Goal: Use online tool/utility: Use online tool/utility

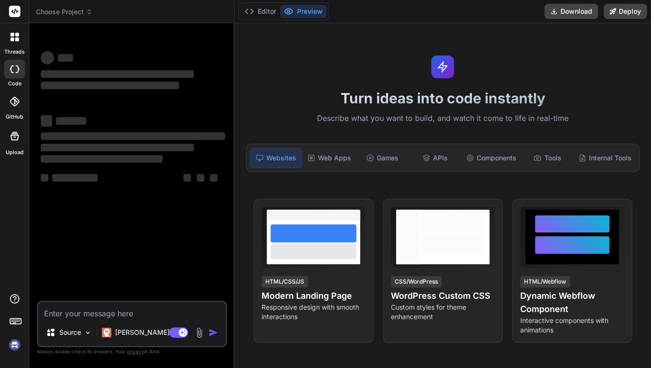
type textarea "x"
drag, startPoint x: 118, startPoint y: 317, endPoint x: 113, endPoint y: 317, distance: 5.2
click at [118, 317] on textarea at bounding box center [131, 310] width 187 height 17
click at [134, 309] on textarea at bounding box center [131, 310] width 187 height 17
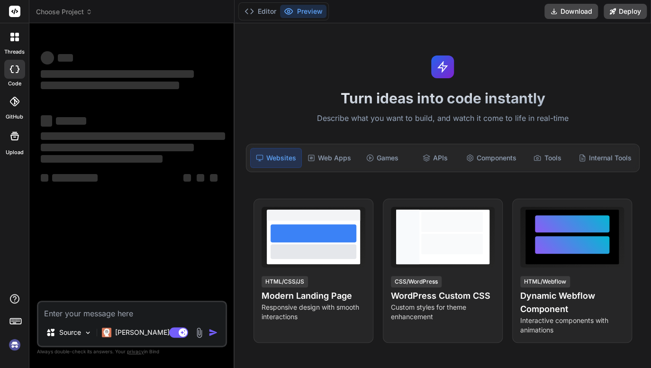
paste textarea "CoachEduAI – Bản tóm tắt chức năng & thiết kế hệ thống 1. Sitemap chính Đăng nh…"
type textarea "CoachEduAI – Bản tóm tắt chức năng & thiết kế hệ thống 1. Sitemap chính Đăng nh…"
type textarea "x"
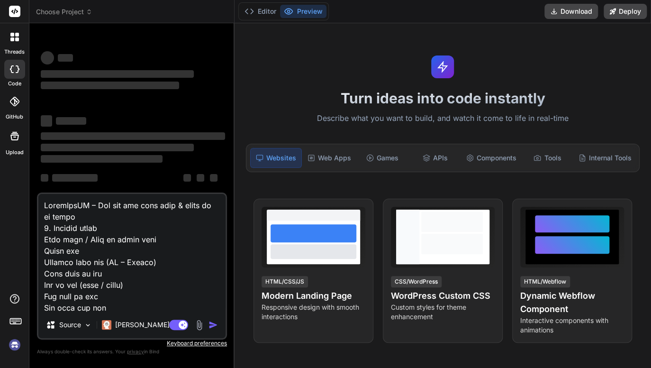
scroll to position [2411, 0]
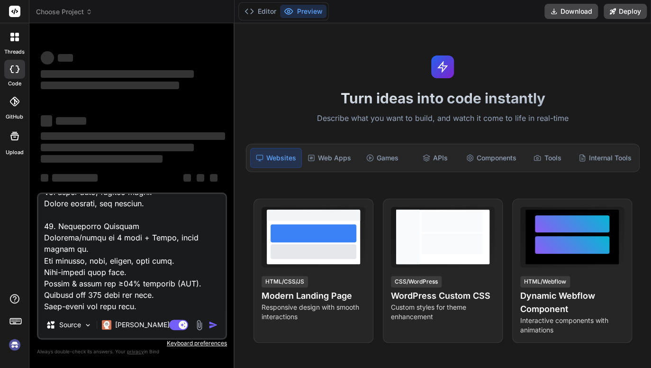
type textarea "CoachEduAI – Bản tóm tắt chức năng & thiết kế hệ thống 1. Sitemap chính Đăng nh…"
click at [354, 90] on h1 "Turn ideas into code instantly" at bounding box center [442, 98] width 405 height 17
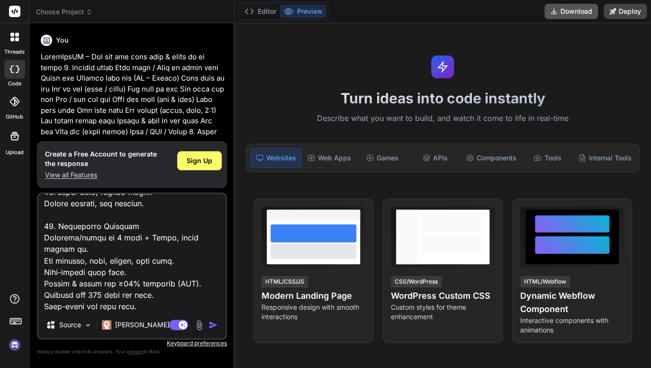
click at [560, 15] on button "Download" at bounding box center [571, 11] width 54 height 15
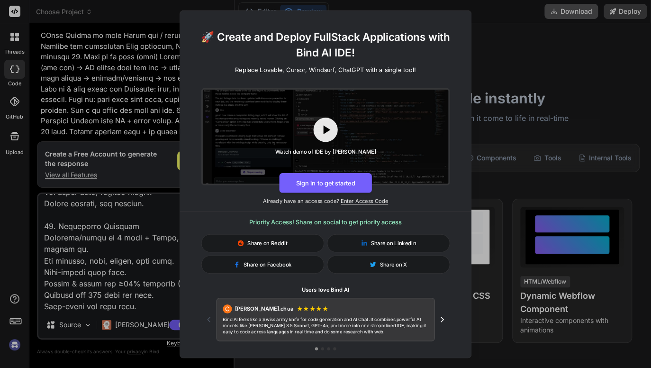
scroll to position [1129, 0]
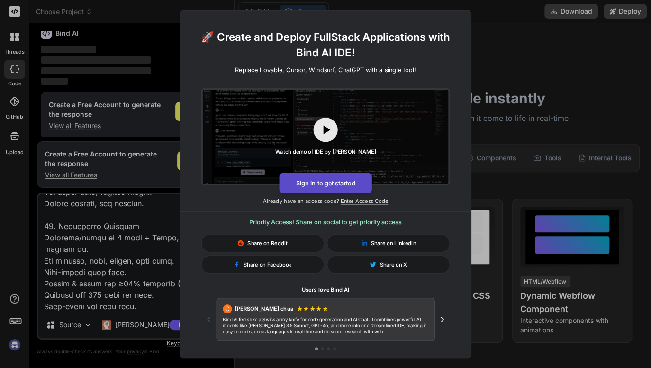
click at [335, 180] on button "Sign in to get started" at bounding box center [325, 182] width 92 height 20
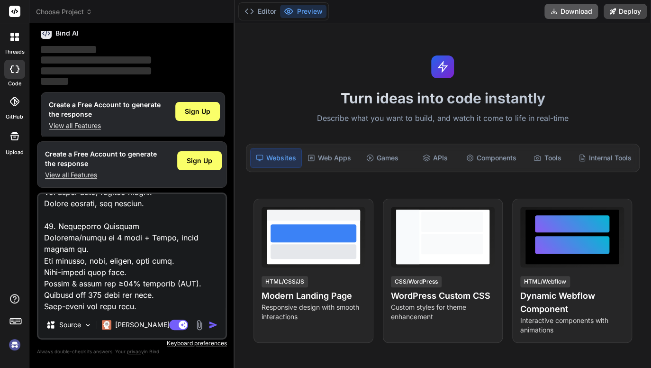
click at [565, 13] on button "Download" at bounding box center [571, 11] width 54 height 15
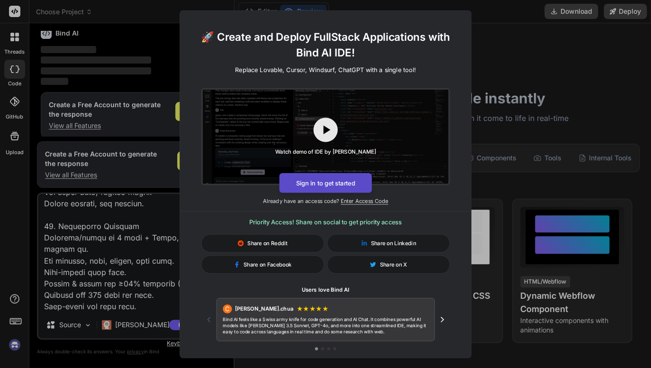
click at [343, 184] on button "Sign in to get started" at bounding box center [325, 182] width 92 height 20
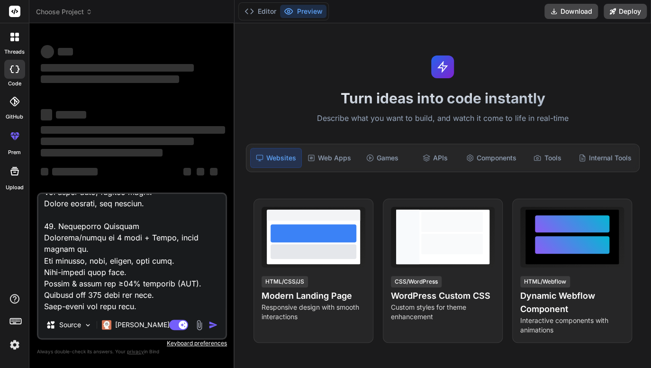
scroll to position [0, 0]
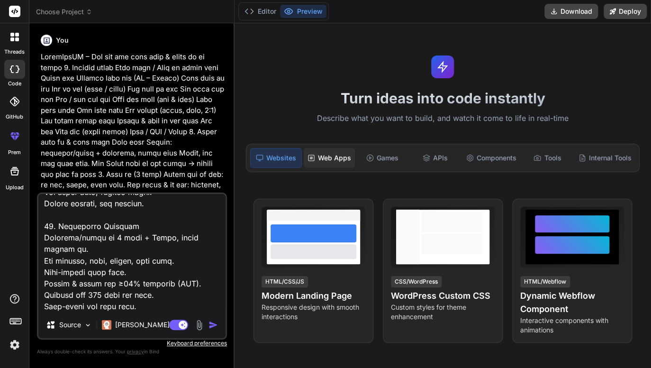
click at [339, 158] on div "Web Apps" at bounding box center [329, 158] width 51 height 20
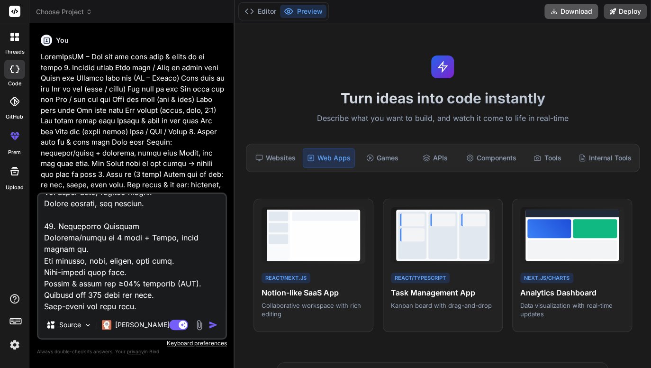
click at [559, 5] on button "Download" at bounding box center [571, 11] width 54 height 15
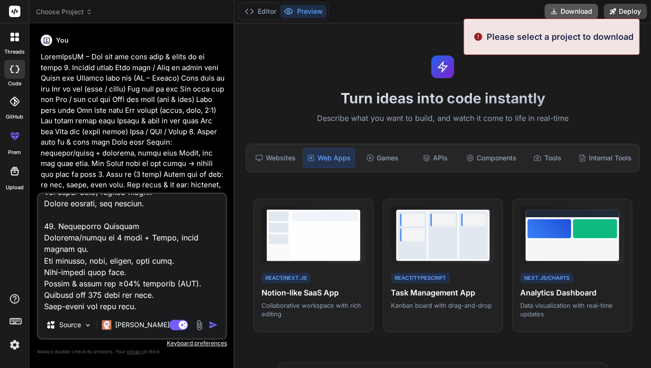
click at [574, 13] on button "Download" at bounding box center [571, 11] width 54 height 15
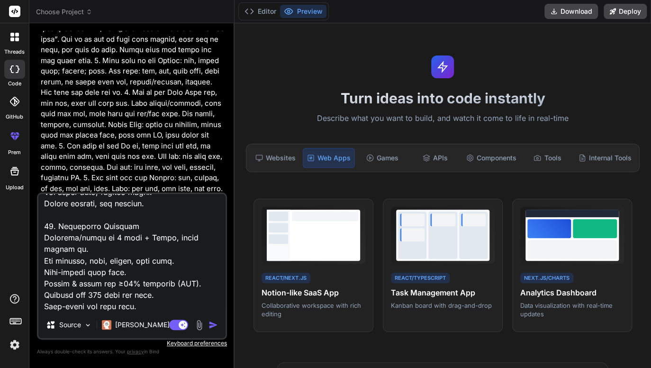
click at [214, 326] on img "button" at bounding box center [212, 324] width 9 height 9
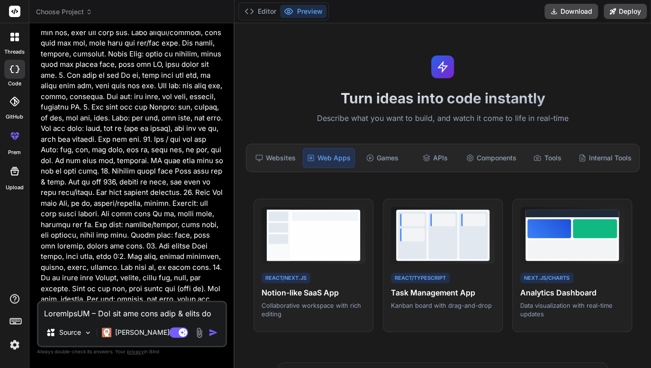
scroll to position [1864, 0]
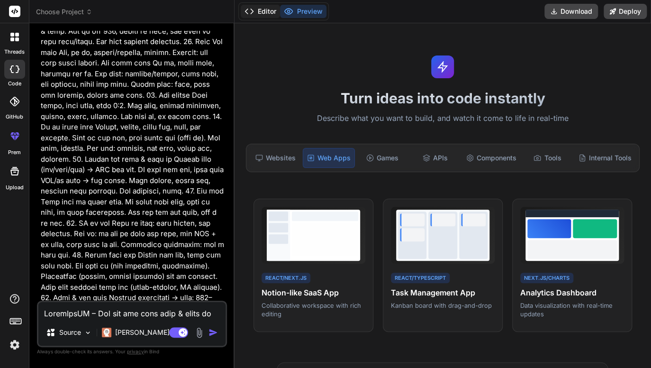
click at [256, 13] on button "Editor" at bounding box center [260, 11] width 39 height 13
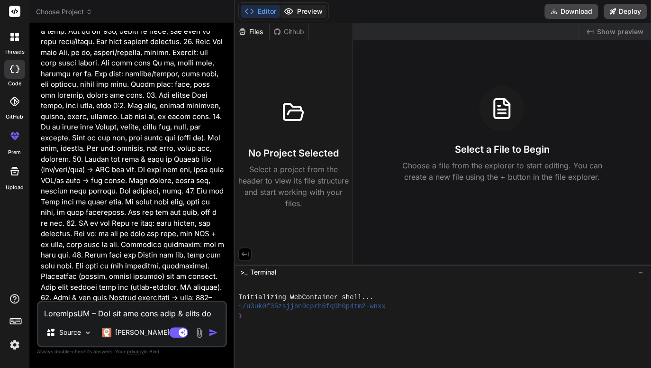
click at [307, 6] on button "Preview" at bounding box center [303, 11] width 46 height 13
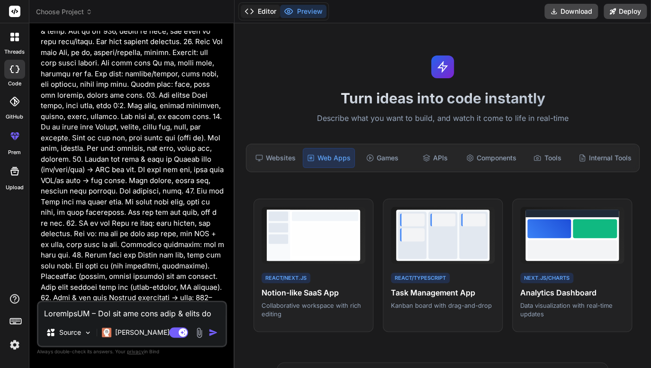
click at [263, 16] on button "Editor" at bounding box center [260, 11] width 39 height 13
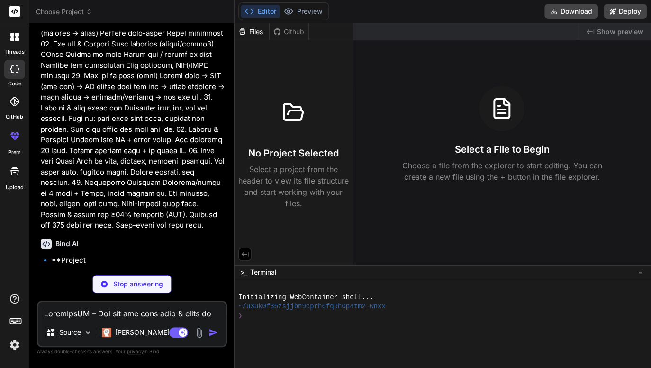
scroll to position [2319, 0]
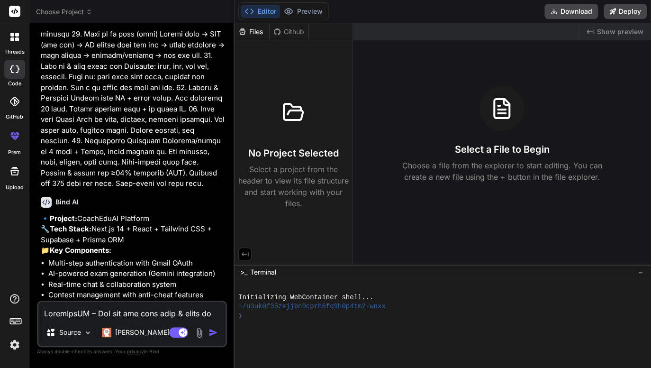
type textarea "x"
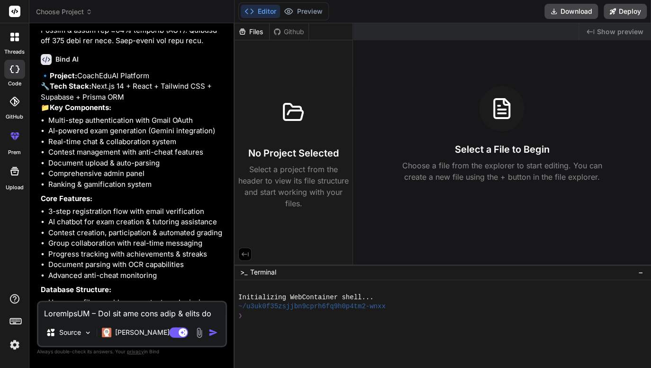
scroll to position [2581, 0]
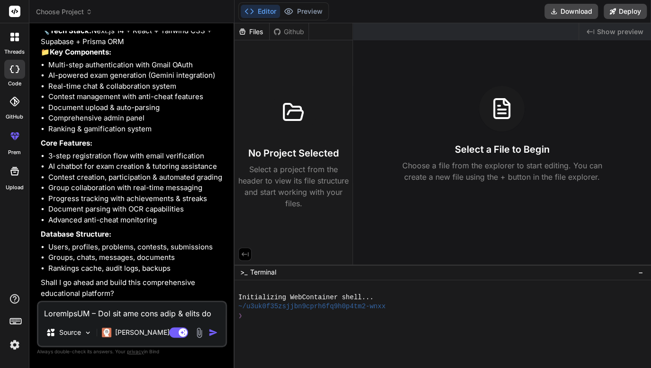
click at [161, 210] on li "Document parsing with OCR capabilities" at bounding box center [136, 209] width 177 height 11
click at [140, 305] on textarea at bounding box center [131, 310] width 187 height 17
type textarea "c"
type textarea "x"
type textarea "co"
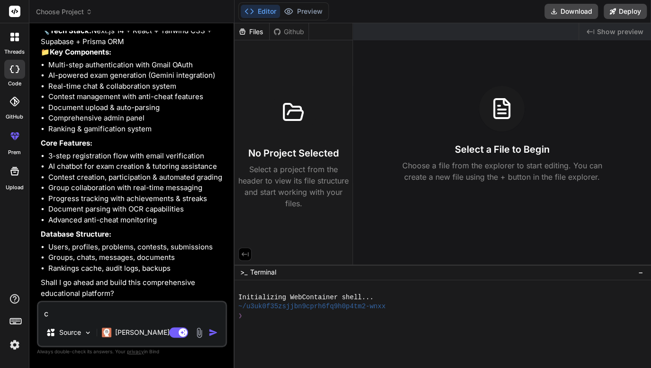
type textarea "x"
type textarea "cod"
type textarea "x"
type textarea "code"
type textarea "x"
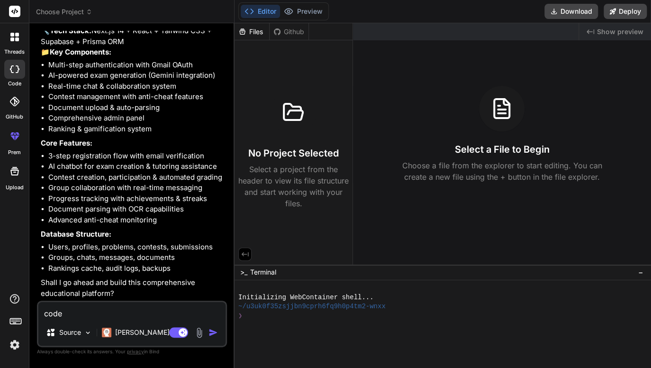
type textarea "code"
type textarea "x"
type textarea "code t"
type textarea "x"
type textarea "code to"
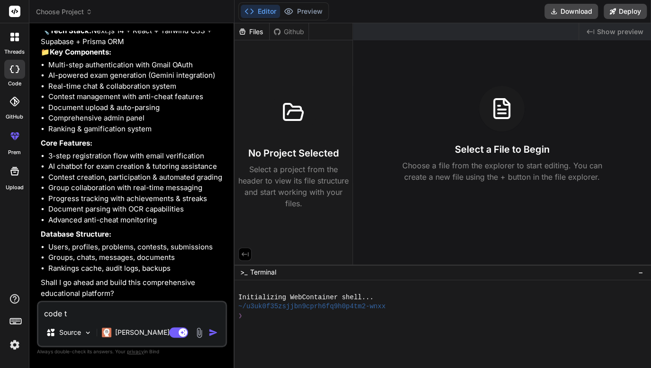
type textarea "x"
type textarea "code toa"
type textarea "x"
type textarea "code toan"
type textarea "x"
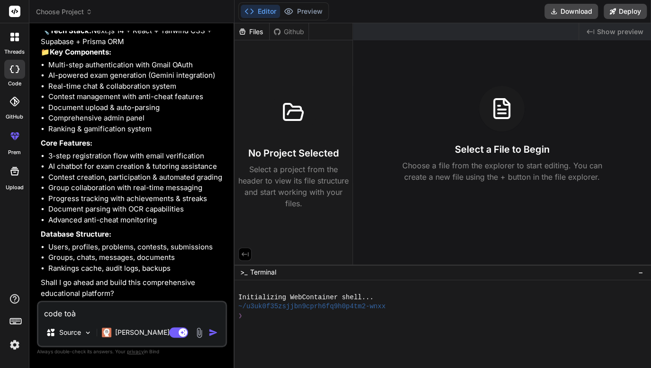
type textarea "code toàn"
type textarea "x"
type textarea "code toàn"
type textarea "x"
type textarea "code toàn b"
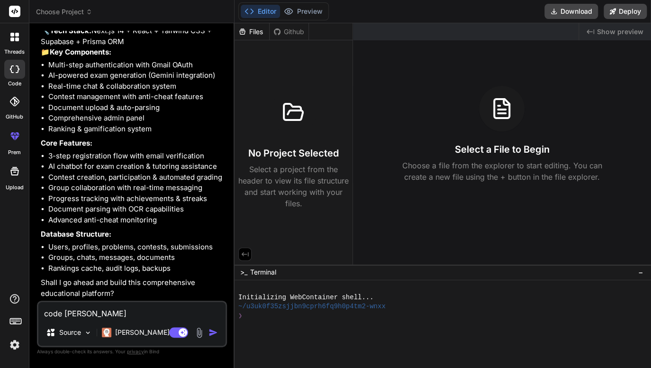
type textarea "x"
type textarea "code toàn bo"
type textarea "x"
type textarea "code toàn bô"
type textarea "x"
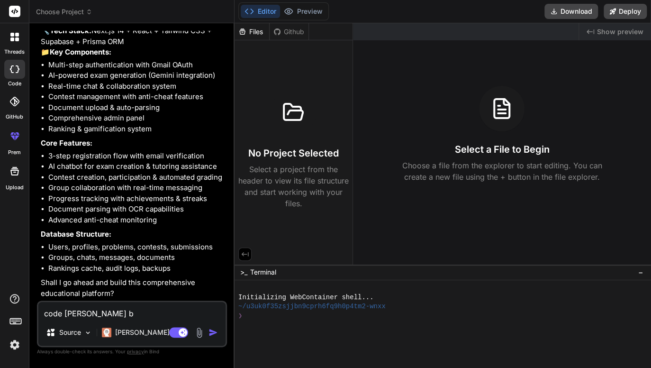
type textarea "code toàn bộ"
type textarea "x"
type textarea "code toàn bộ"
type textarea "x"
type textarea "code toàn bộ ư"
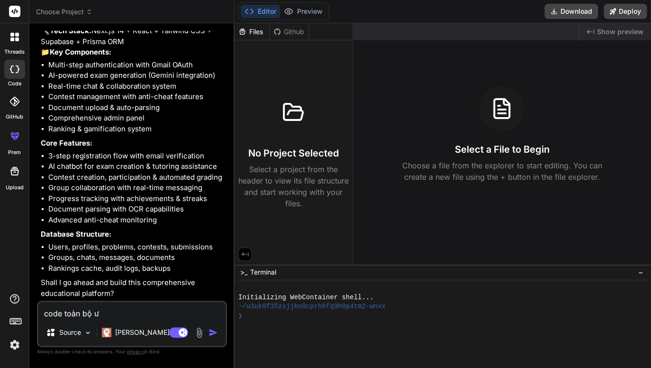
type textarea "x"
type textarea "code toàn bộ w"
type textarea "x"
type textarea "code toàn bộ we"
type textarea "x"
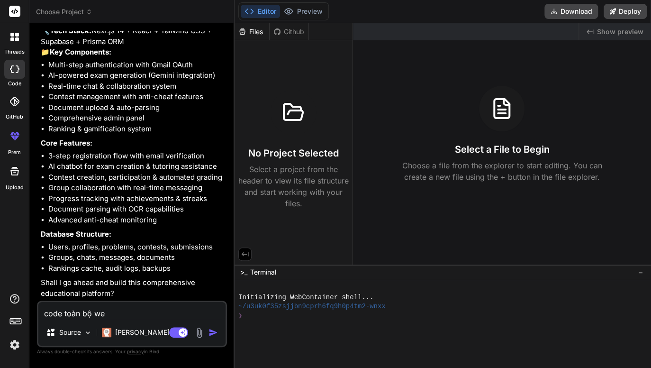
type textarea "code toàn bộ web"
type textarea "x"
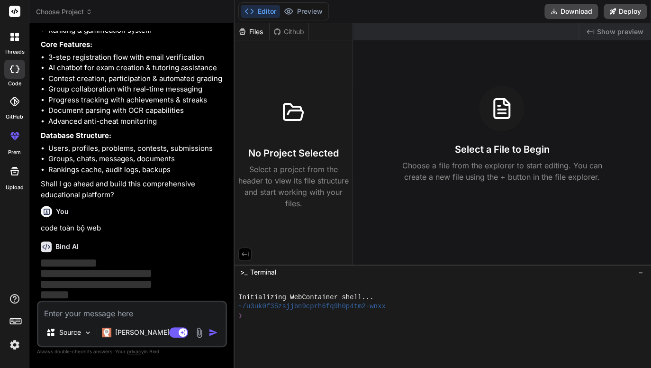
scroll to position [2679, 0]
click at [292, 9] on icon at bounding box center [288, 11] width 9 height 9
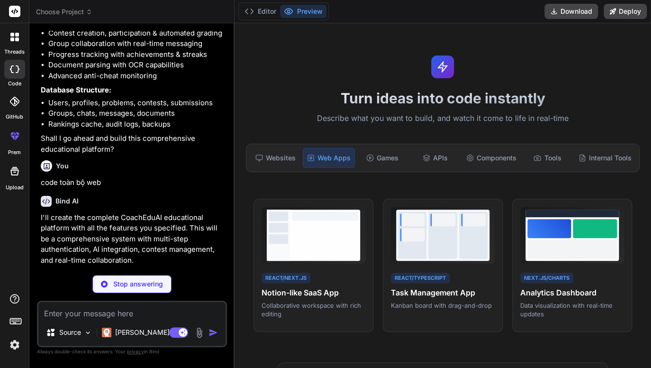
drag, startPoint x: 265, startPoint y: 12, endPoint x: 265, endPoint y: 87, distance: 74.8
click at [265, 87] on div "Editor Preview Download Deploy Turn ideas into code instantly Describe what you…" at bounding box center [442, 184] width 416 height 368
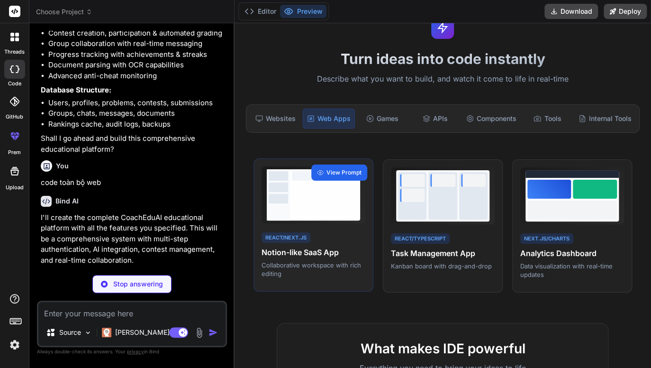
scroll to position [95, 0]
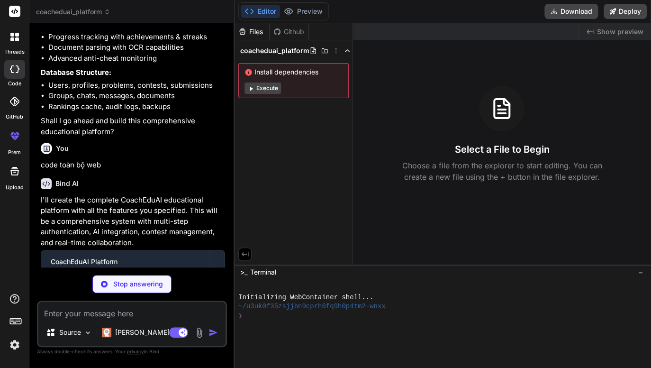
click at [273, 86] on button "Execute" at bounding box center [262, 87] width 36 height 11
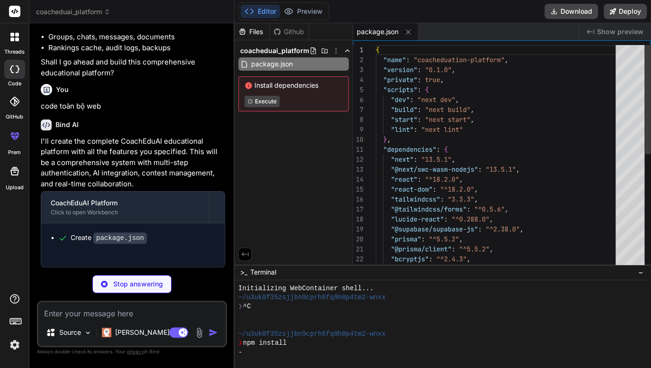
scroll to position [2800, 0]
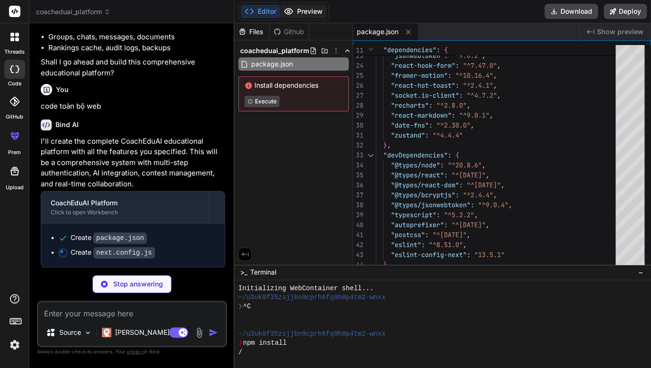
type textarea "x"
type textarea "module.exports = nextConfig"
click at [303, 8] on button "Preview" at bounding box center [303, 11] width 46 height 13
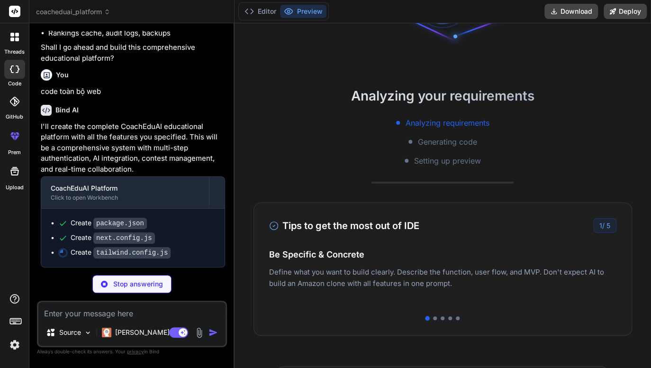
type textarea "x"
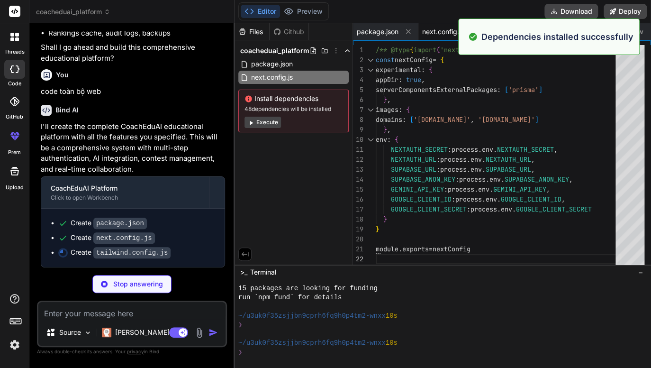
scroll to position [100, 0]
type textarea "x"
type textarea "}"
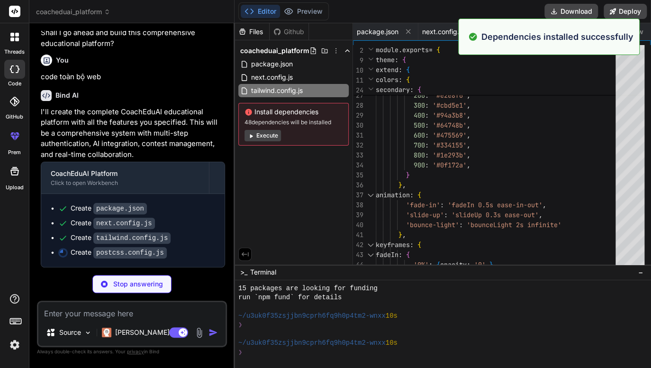
type textarea "x"
type textarea "module.exports = { plugins: { tailwindcss: {}, autoprefixer: {}, }, }"
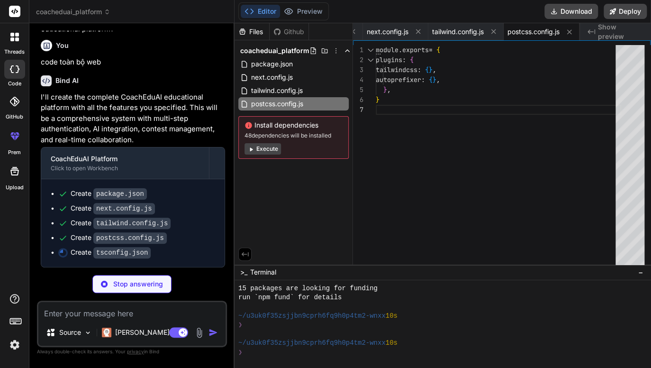
type textarea "x"
type textarea "**/*.ts"], "exclude": ["node_modules"] }"
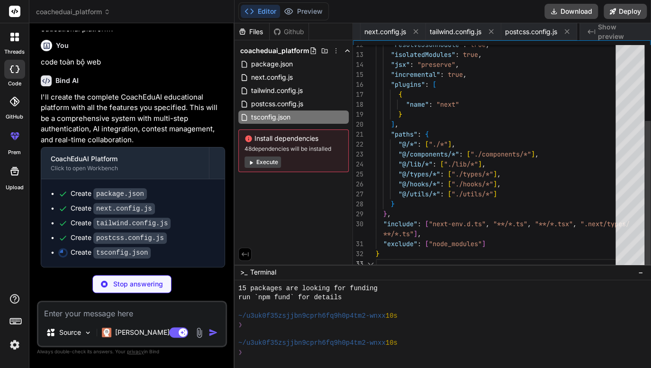
scroll to position [0, 122]
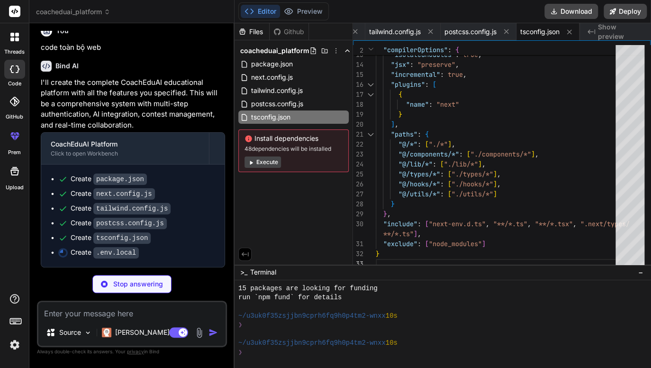
type textarea "x"
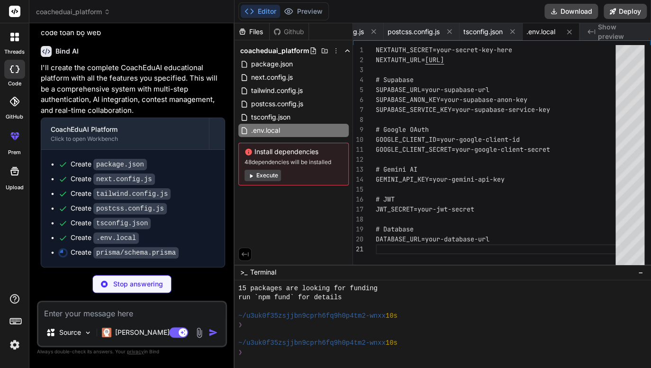
scroll to position [2873, 0]
click at [270, 176] on button "Execute" at bounding box center [262, 175] width 36 height 11
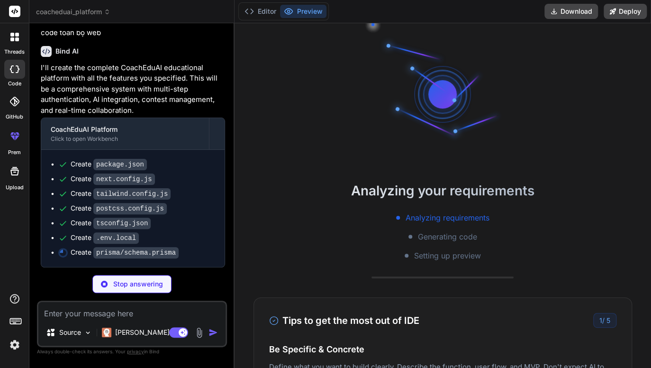
scroll to position [145, 0]
click at [258, 11] on button "Editor" at bounding box center [260, 11] width 39 height 13
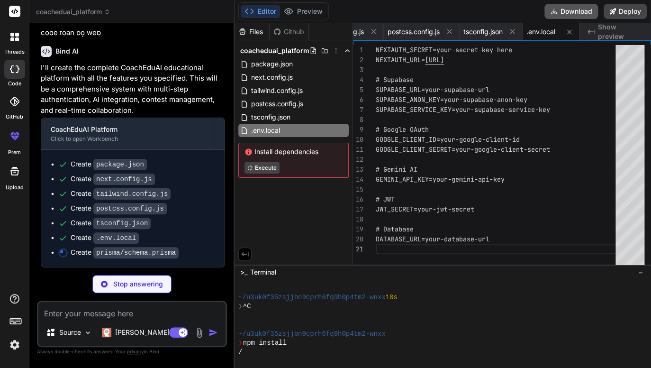
click at [571, 9] on button "Download" at bounding box center [571, 11] width 54 height 15
type textarea "x"
type textarea "enum RankPeriod { WEEKLY MONTHLY ALL_TIME }"
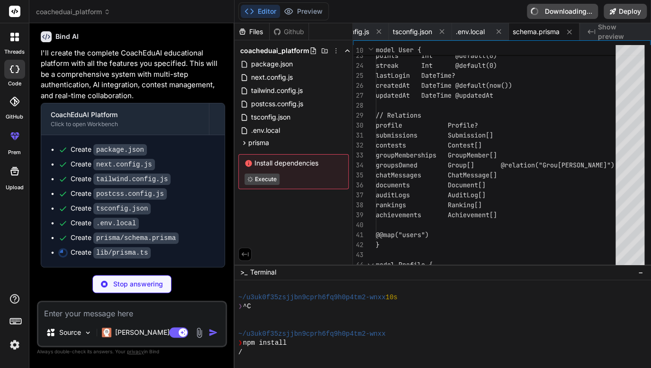
type textarea "x"
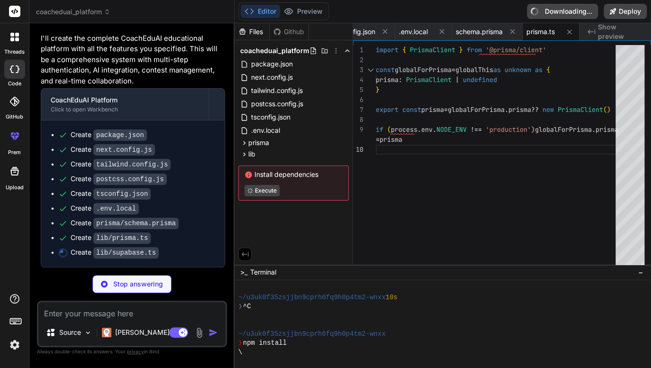
type textarea "x"
type textarea "import { createClient } from '@supabase/supabase-js' const supabaseUrl = proces…"
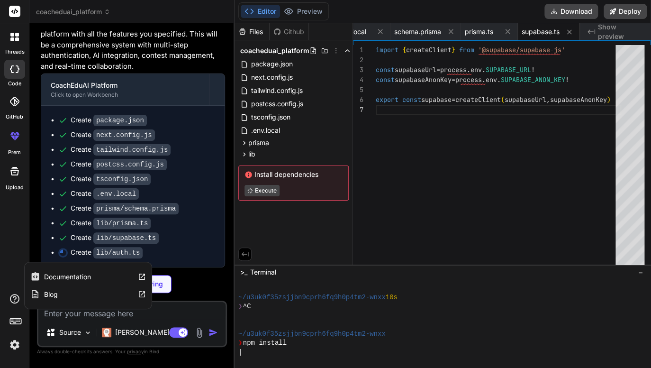
type textarea "x"
type textarea "const cookie = request.cookies.get('auth-token') return cookie?.value || null }"
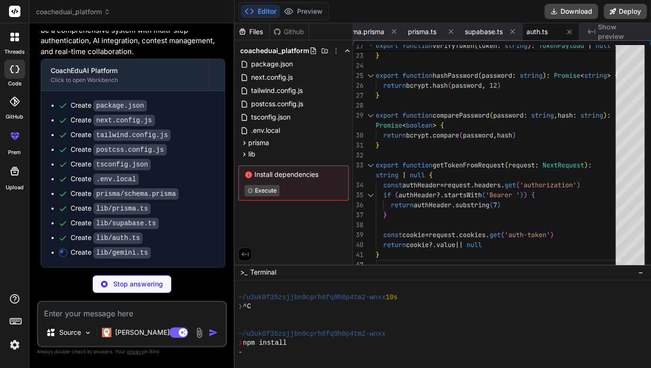
click at [11, 345] on img at bounding box center [15, 344] width 16 height 16
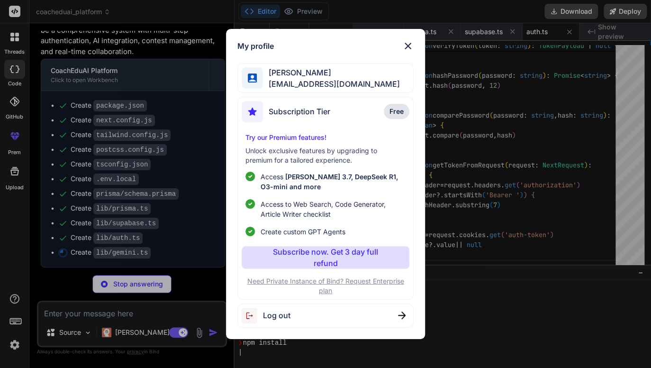
type textarea "x"
type textarea "export const gemini = new GeminiService()"
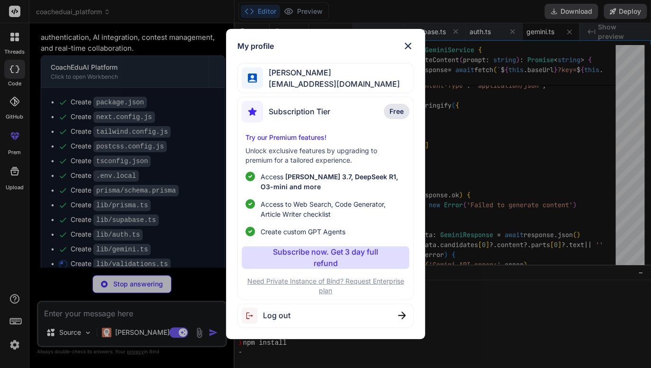
type textarea "x"
type textarea "if (data.password !== data.confirmPassword) { errors.push('Xác nhận mật khẩu kh…"
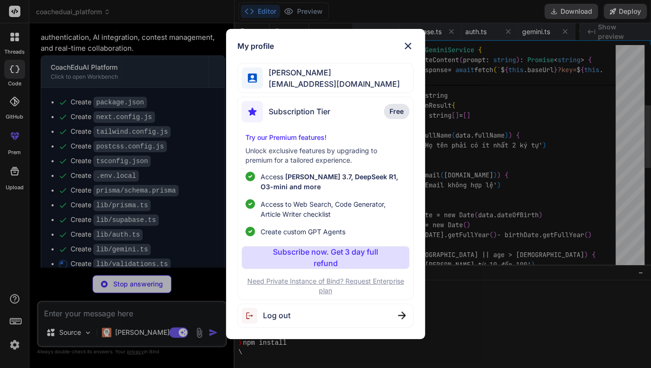
scroll to position [0, 547]
type textarea "x"
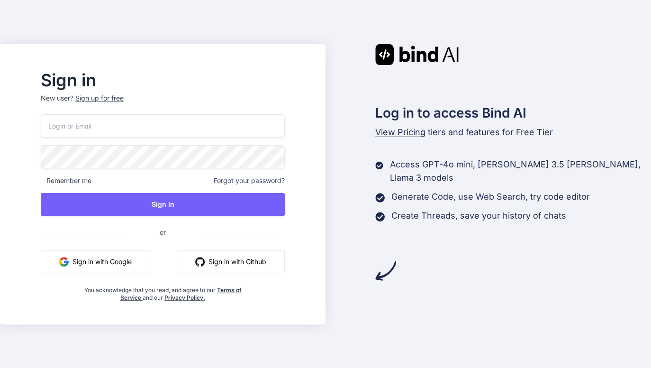
click at [144, 260] on button "Sign in with Google" at bounding box center [95, 261] width 109 height 23
drag, startPoint x: 77, startPoint y: 69, endPoint x: 227, endPoint y: 88, distance: 151.4
click at [214, 89] on div "Sign in New user? Sign up for free Remember me Forgot your password? Sign In or…" at bounding box center [163, 192] width 310 height 263
click at [265, 67] on div "Sign in New user? Sign up for free Remember me Forgot your password? Sign In or…" at bounding box center [163, 192] width 310 height 263
click at [138, 253] on button "Sign in with Google" at bounding box center [95, 261] width 109 height 23
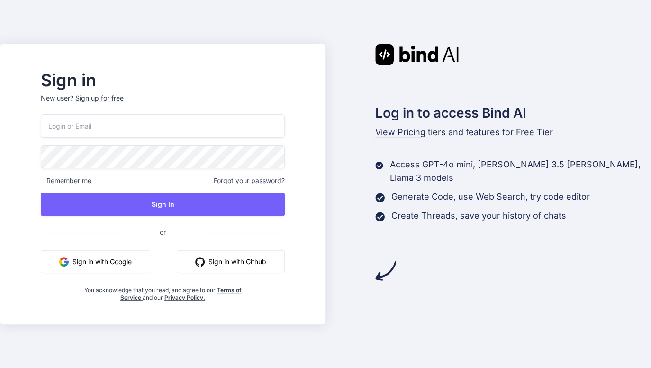
click at [75, 49] on div "Sign in New user? Sign up for free Remember me Forgot your password? Sign In or…" at bounding box center [162, 184] width 325 height 280
click at [123, 269] on button "Sign in with Google" at bounding box center [95, 261] width 109 height 23
click at [110, 97] on div "Sign up for free" at bounding box center [99, 97] width 48 height 9
click at [124, 100] on div "Sign up for free" at bounding box center [99, 97] width 48 height 9
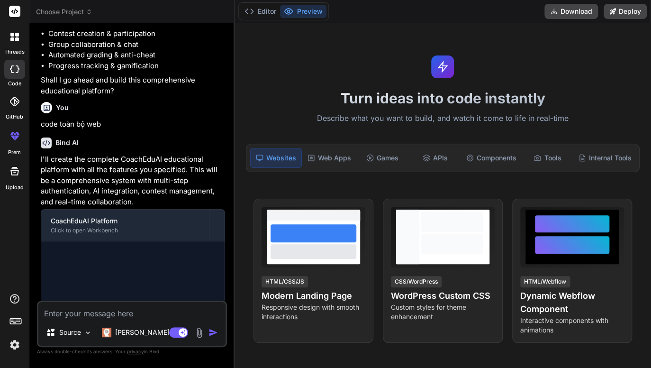
scroll to position [1297, 0]
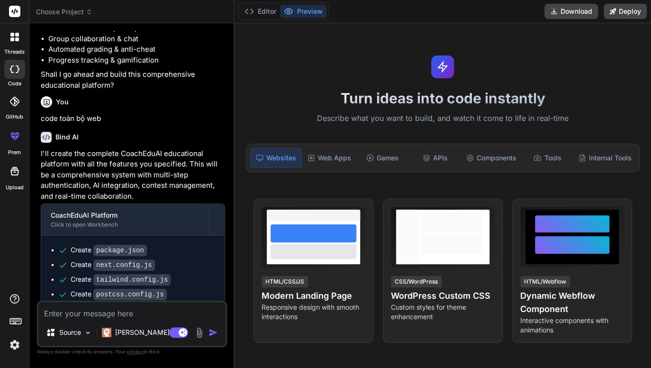
type textarea "x"
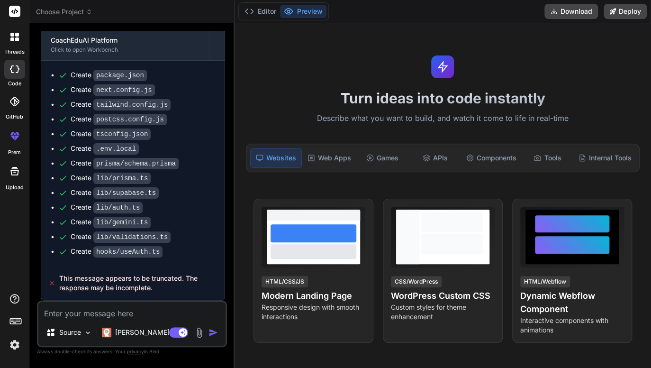
scroll to position [1502, 0]
